Goal: Information Seeking & Learning: Check status

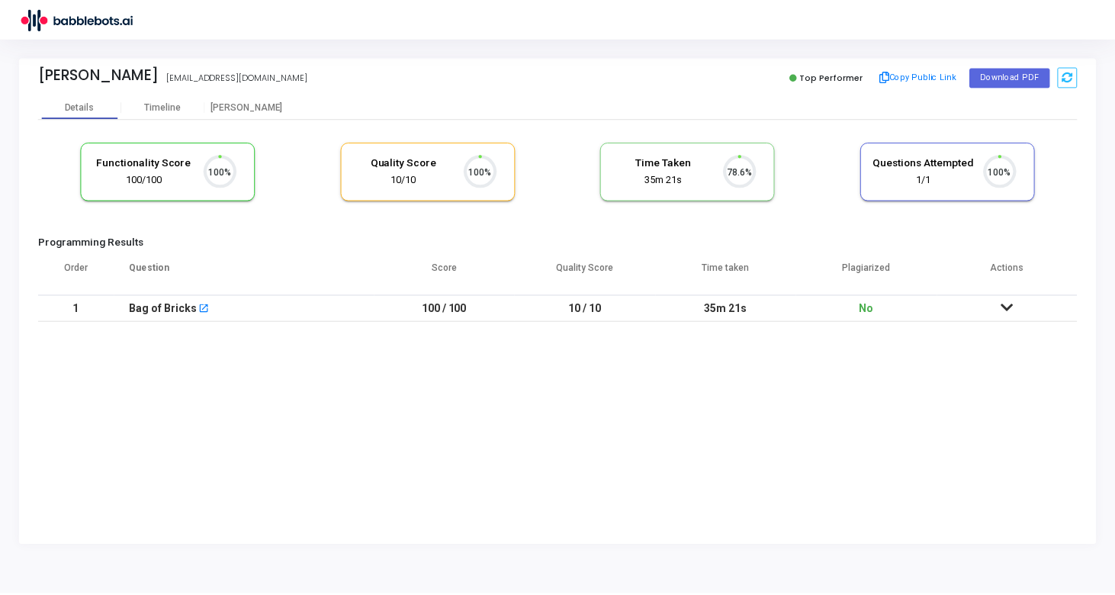
scroll to position [32, 39]
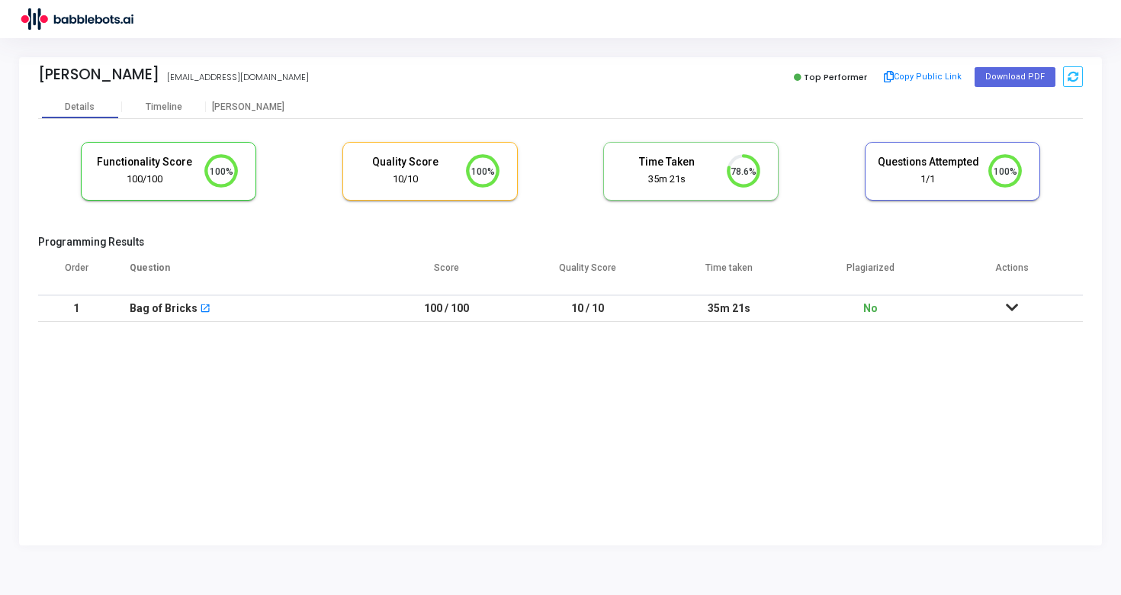
click at [207, 174] on icon at bounding box center [222, 171] width 30 height 30
click at [201, 310] on mat-icon "open_in_new" at bounding box center [205, 309] width 11 height 11
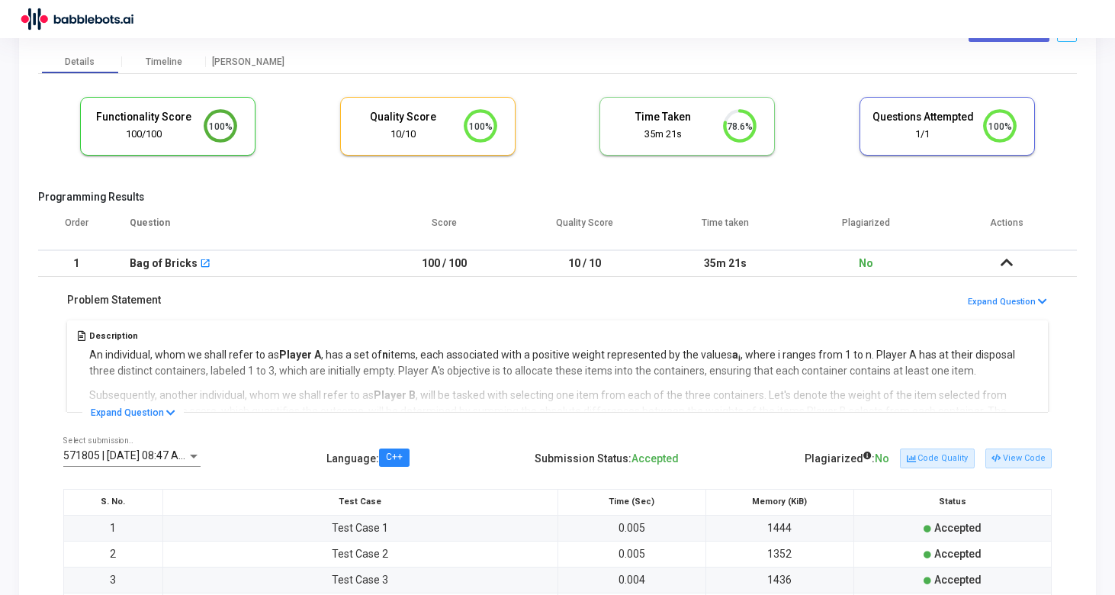
scroll to position [0, 0]
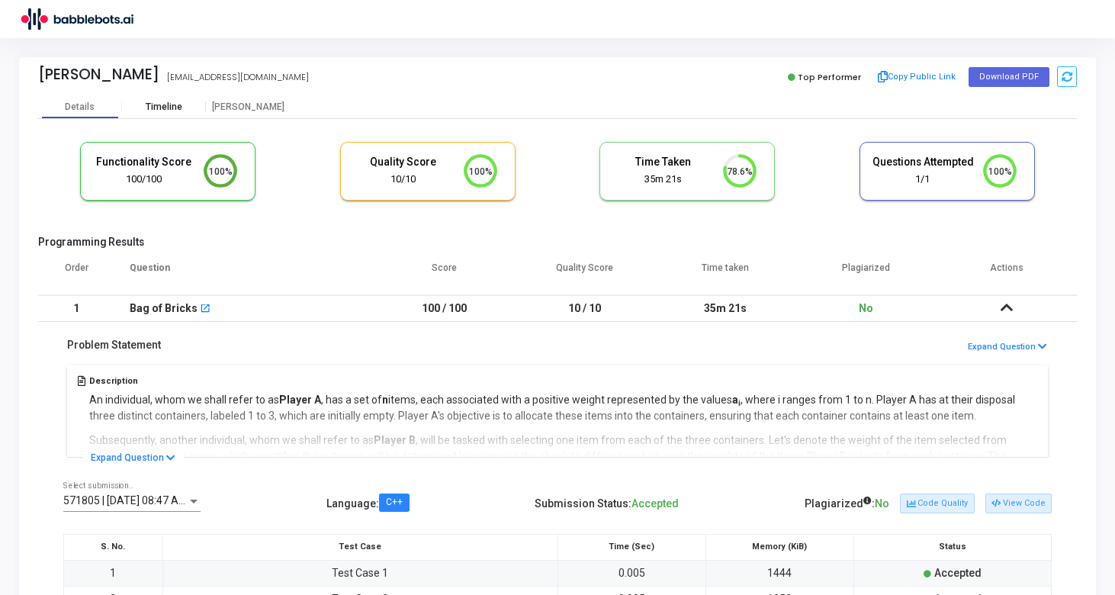
click at [170, 108] on div "Timeline" at bounding box center [164, 106] width 37 height 11
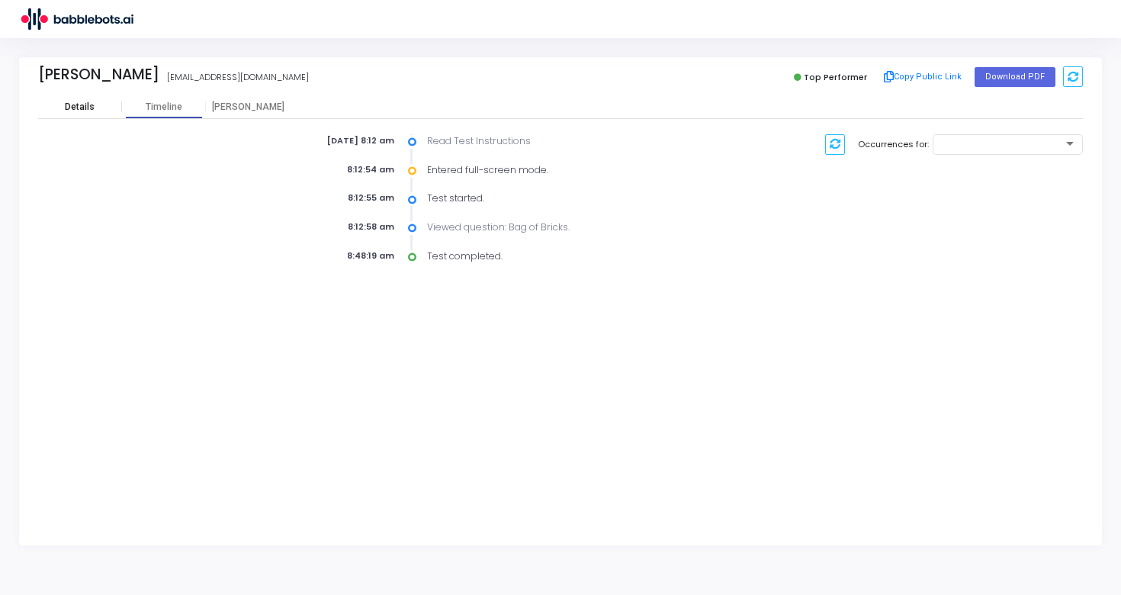
click at [89, 110] on div "Details" at bounding box center [80, 106] width 30 height 11
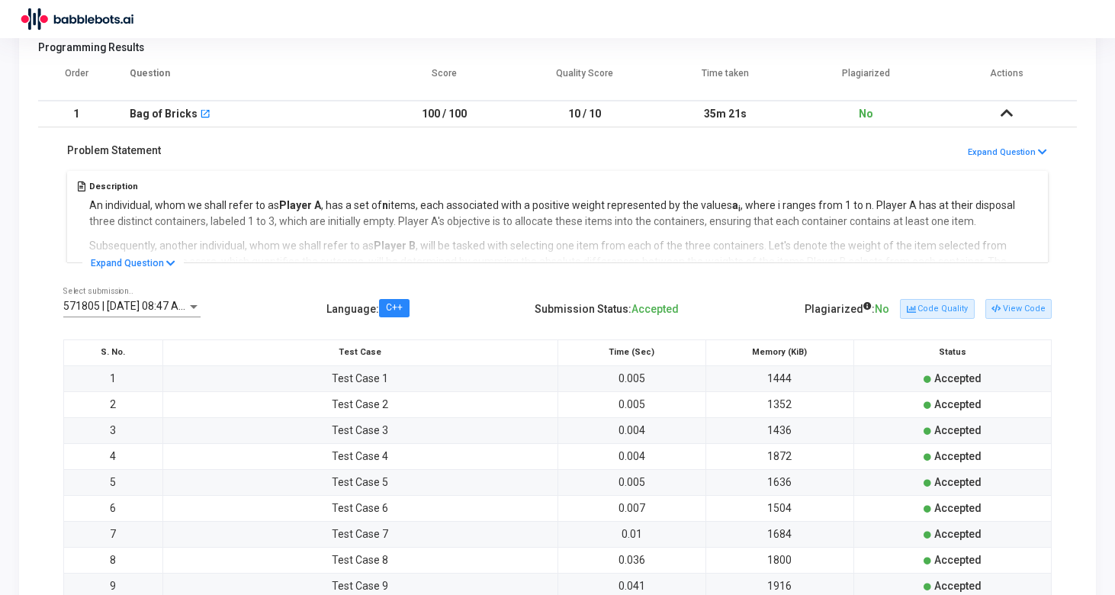
scroll to position [269, 0]
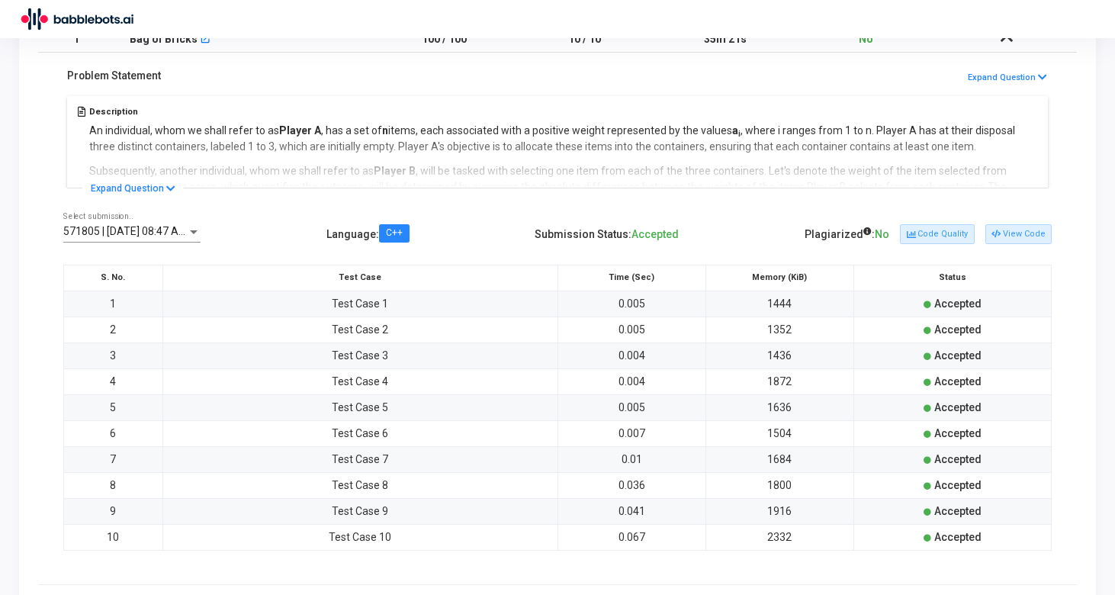
click at [361, 305] on td "Test Case 1" at bounding box center [359, 304] width 395 height 26
click at [1010, 230] on button "View Code" at bounding box center [1018, 234] width 66 height 20
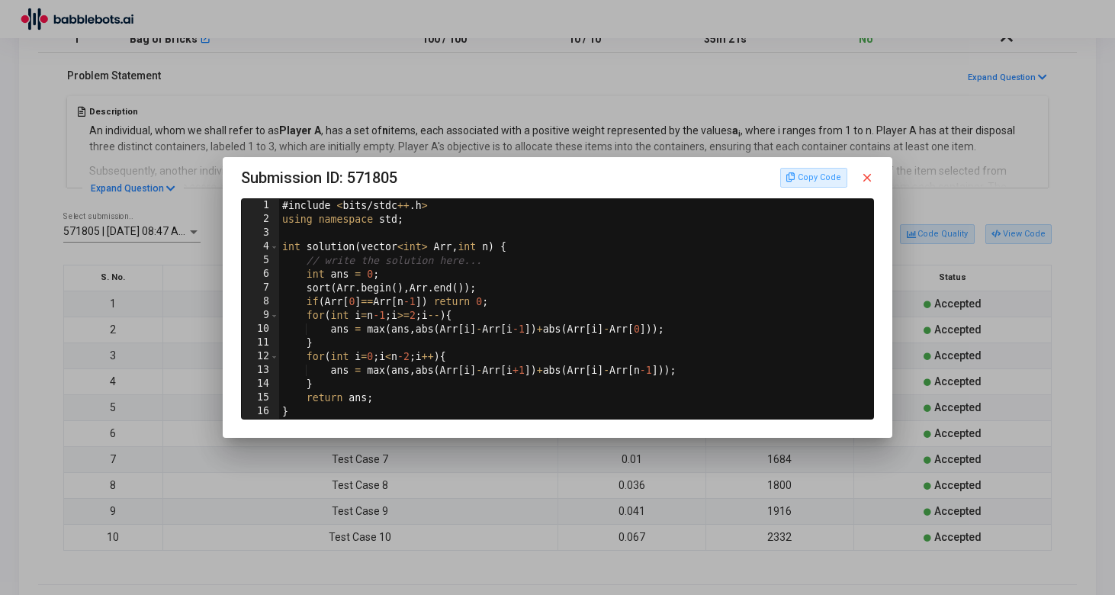
scroll to position [0, 0]
click at [865, 172] on mat-icon "close" at bounding box center [867, 178] width 14 height 14
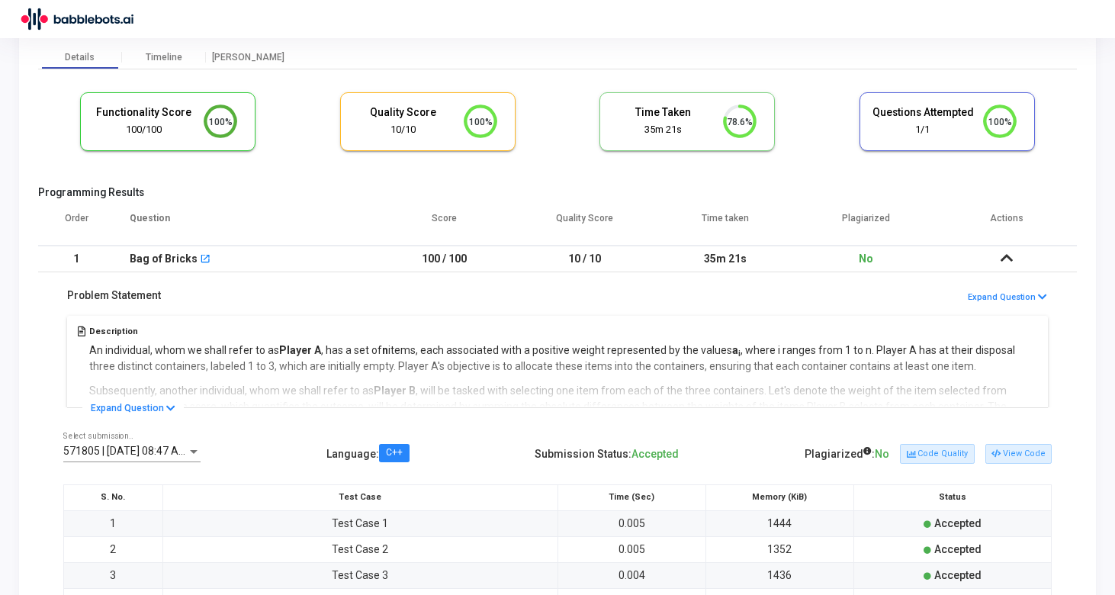
scroll to position [48, 0]
click at [1005, 260] on icon at bounding box center [1007, 259] width 12 height 11
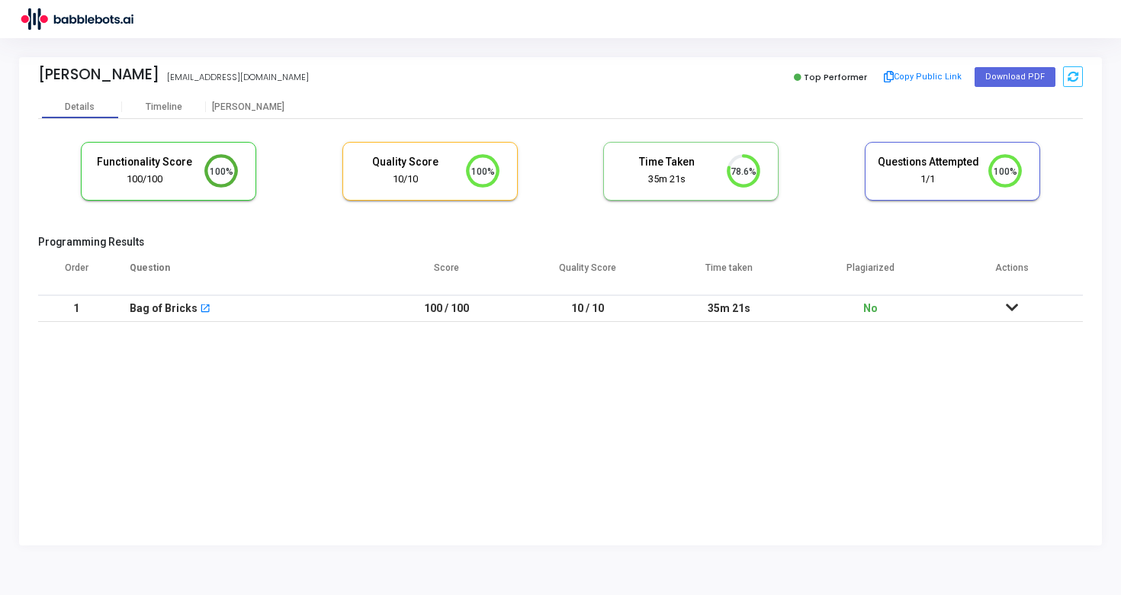
click at [1009, 297] on td at bounding box center [1013, 308] width 142 height 27
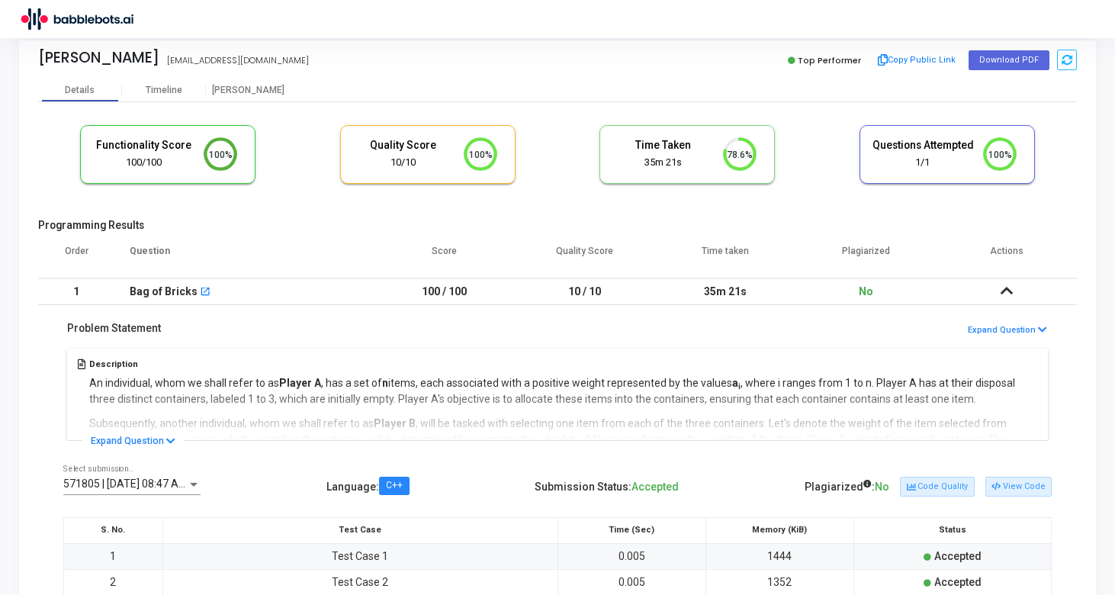
scroll to position [21, 0]
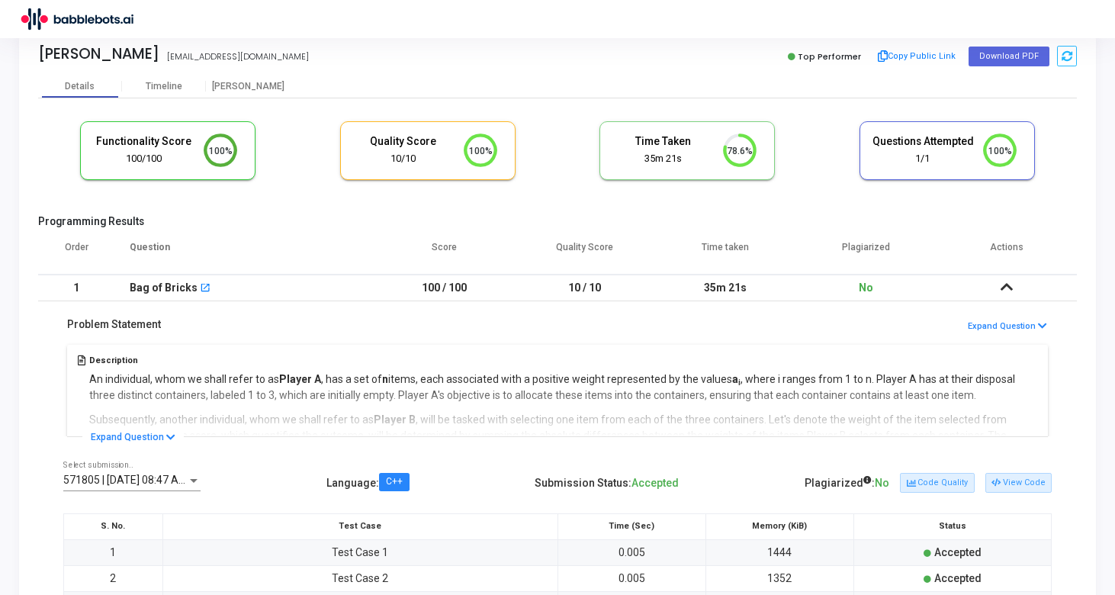
click at [863, 251] on th "Plagiarized" at bounding box center [865, 253] width 140 height 43
click at [783, 307] on div "Problem Statement Expand Question Description An individual, whom we shall refe…" at bounding box center [557, 369] width 1039 height 136
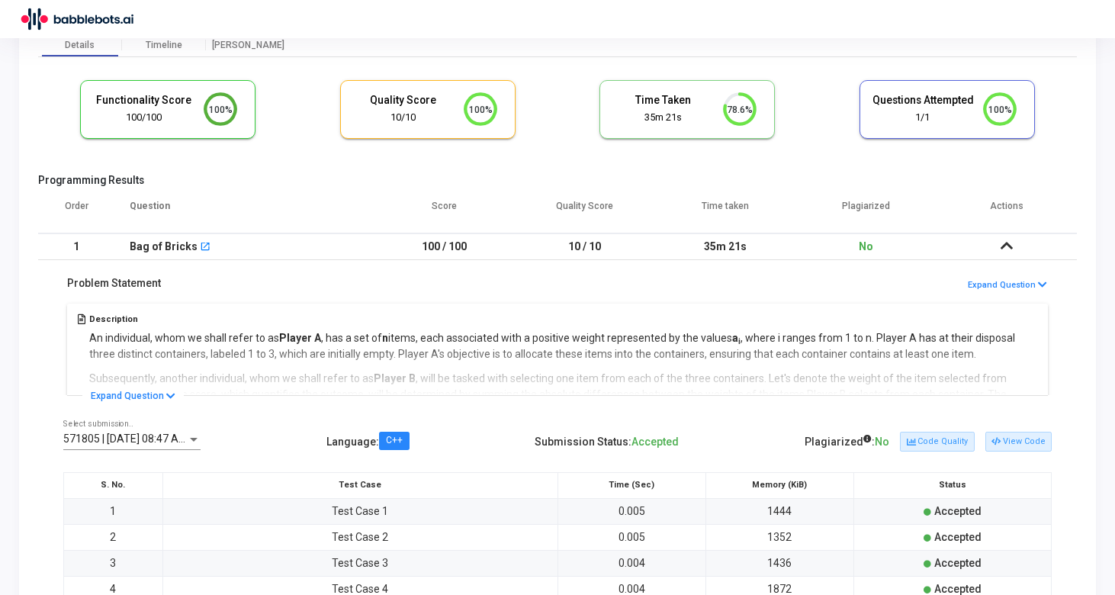
scroll to position [65, 0]
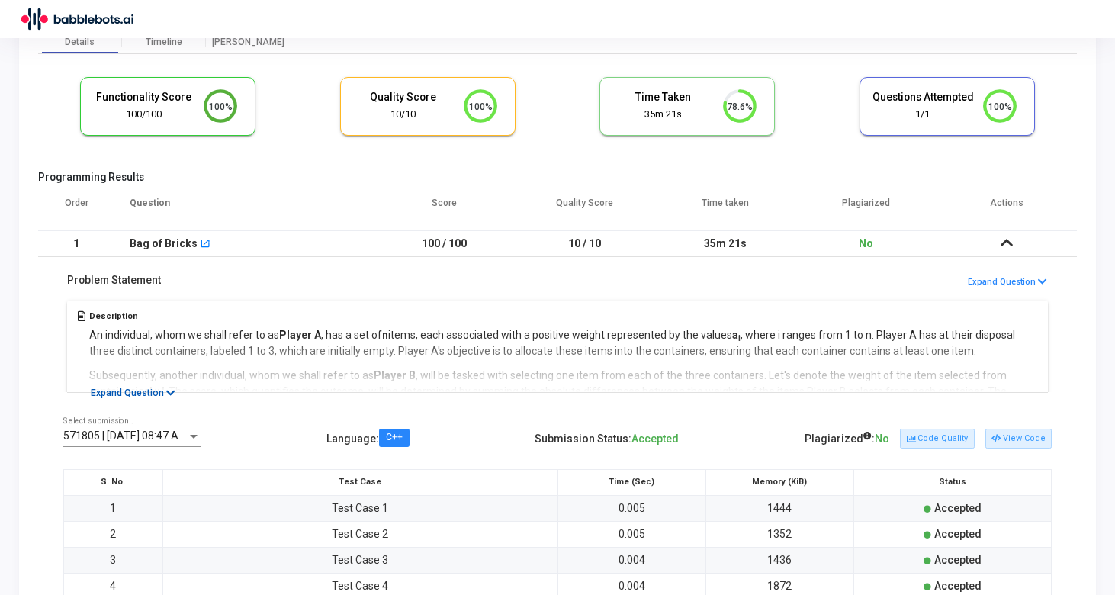
click at [167, 390] on icon at bounding box center [170, 393] width 9 height 10
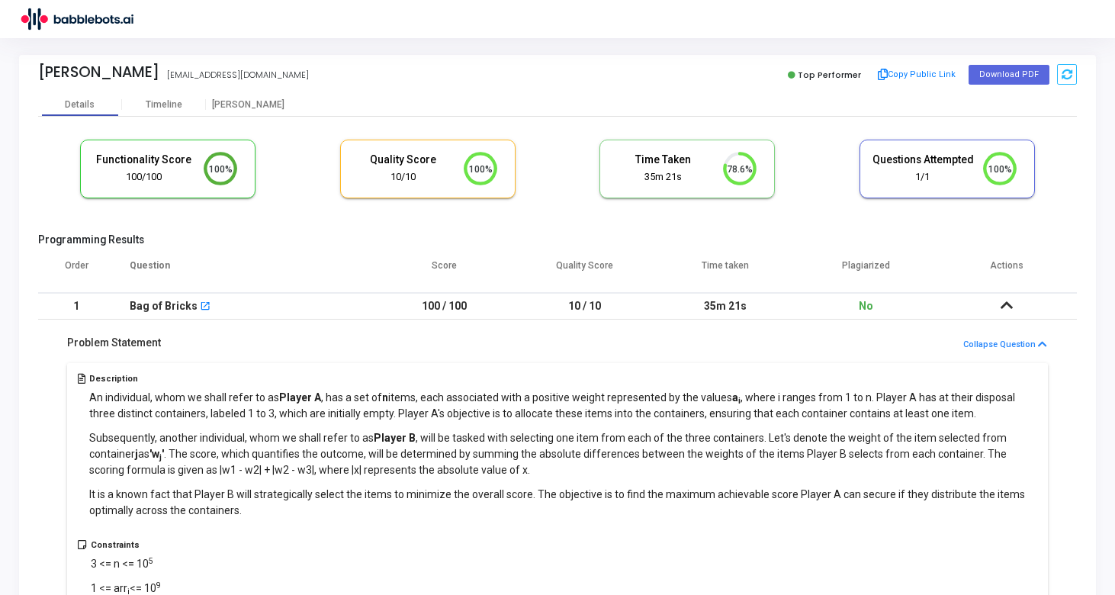
scroll to position [0, 0]
